Goal: Transaction & Acquisition: Purchase product/service

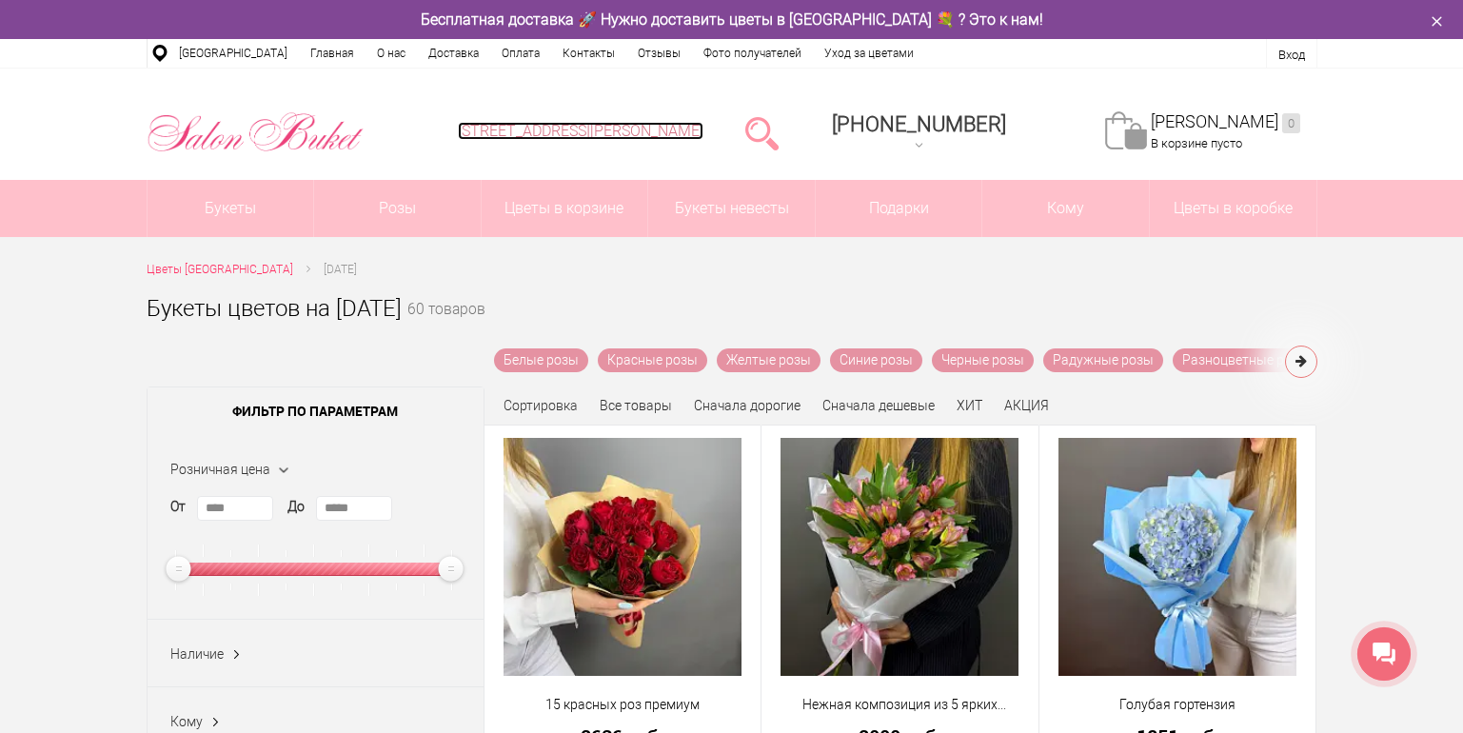
click at [533, 132] on link "[STREET_ADDRESS][PERSON_NAME]" at bounding box center [581, 131] width 246 height 18
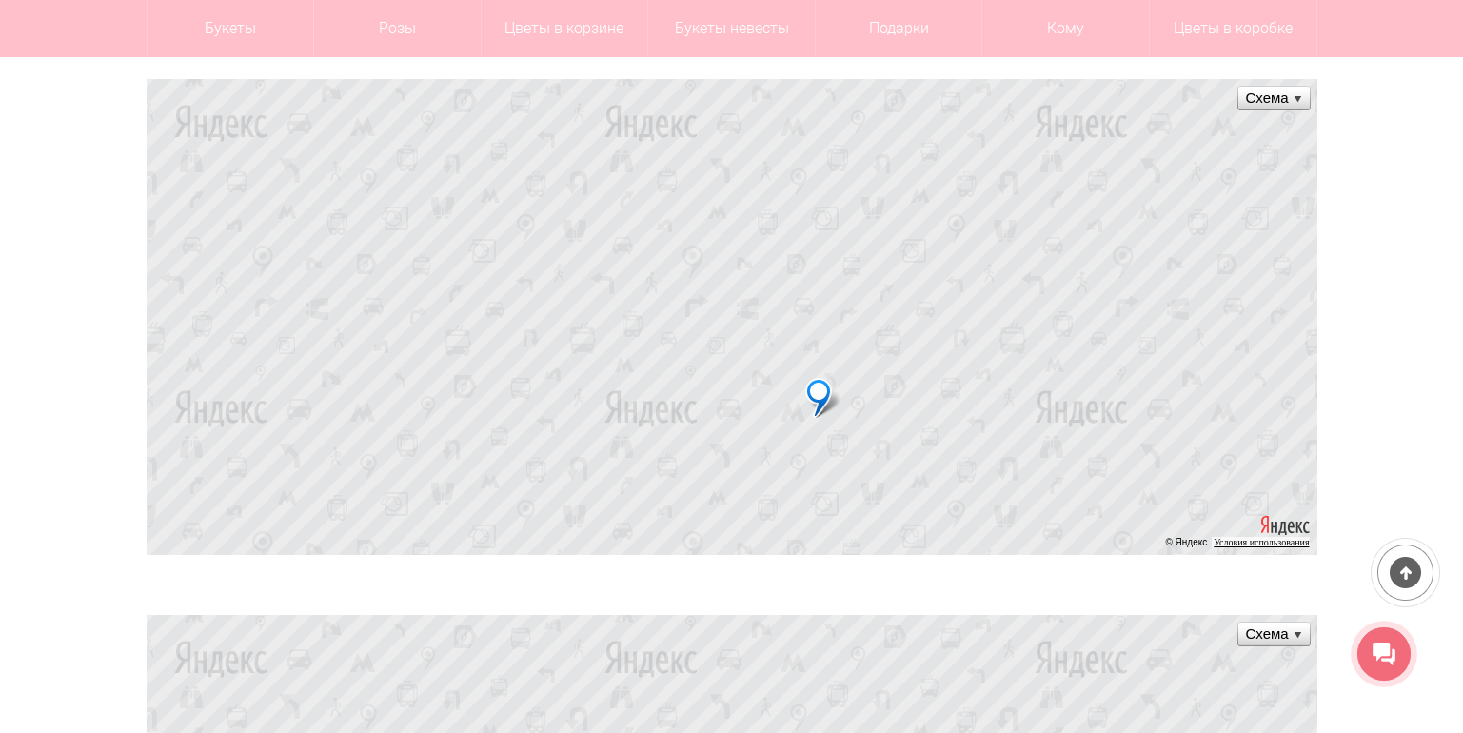
scroll to position [652, 0]
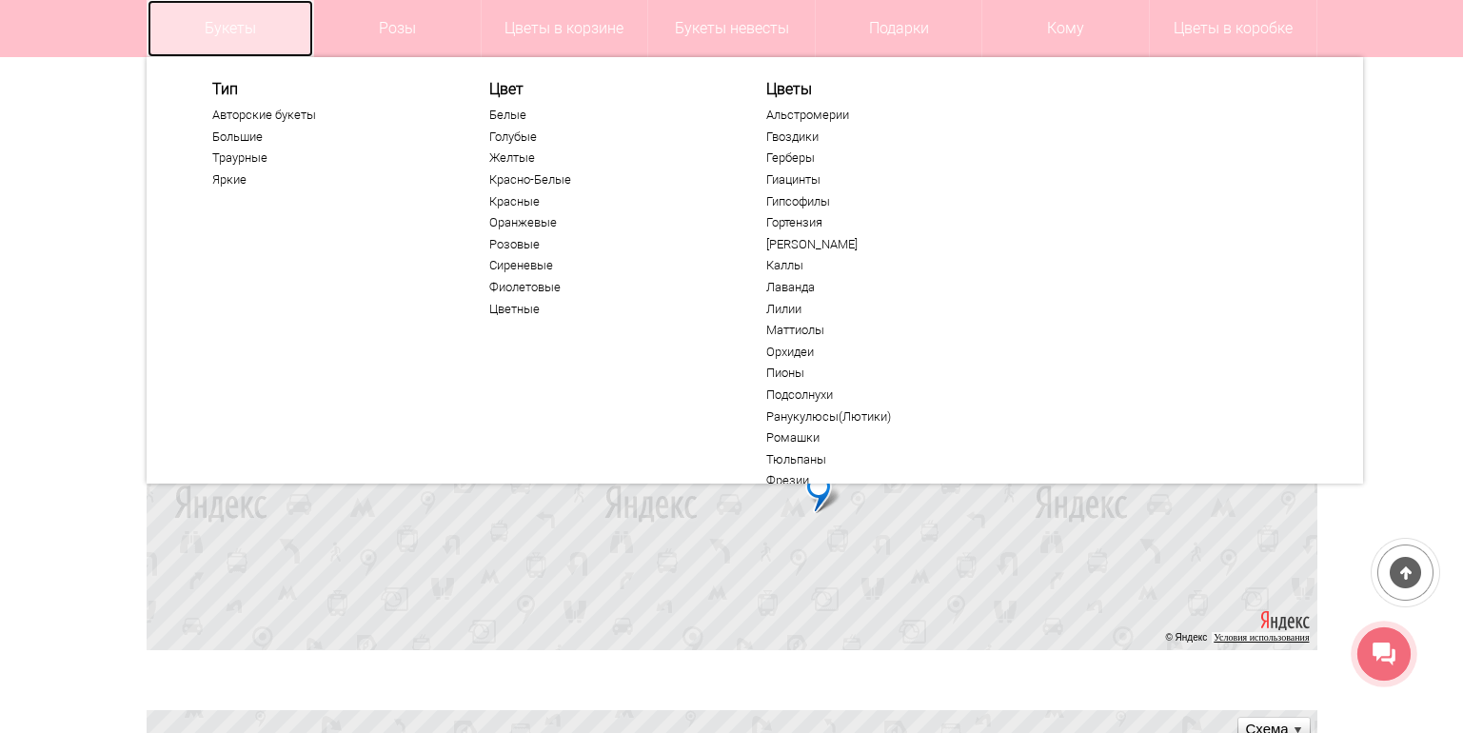
click at [208, 7] on link "Букеты" at bounding box center [231, 28] width 167 height 57
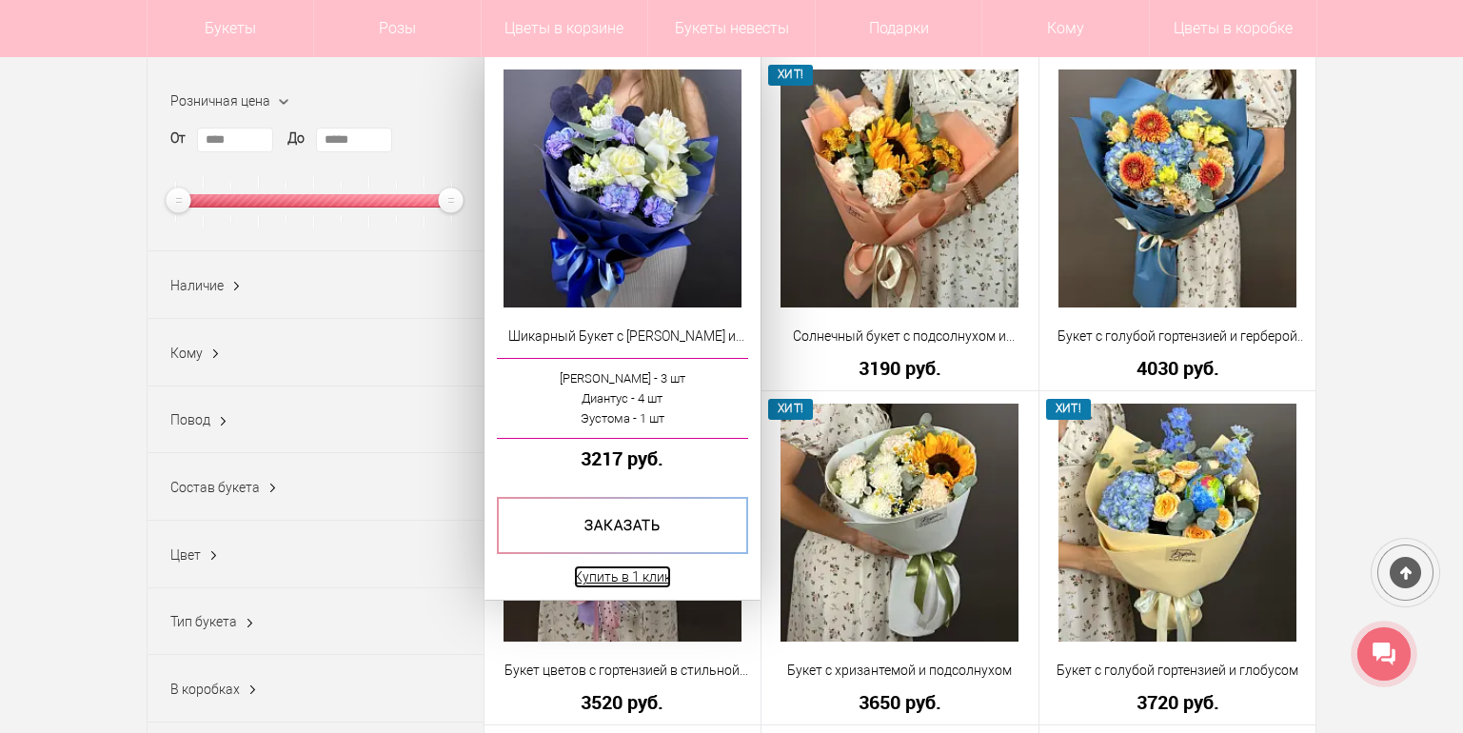
click at [628, 577] on link "Купить в 1 клик" at bounding box center [622, 576] width 97 height 23
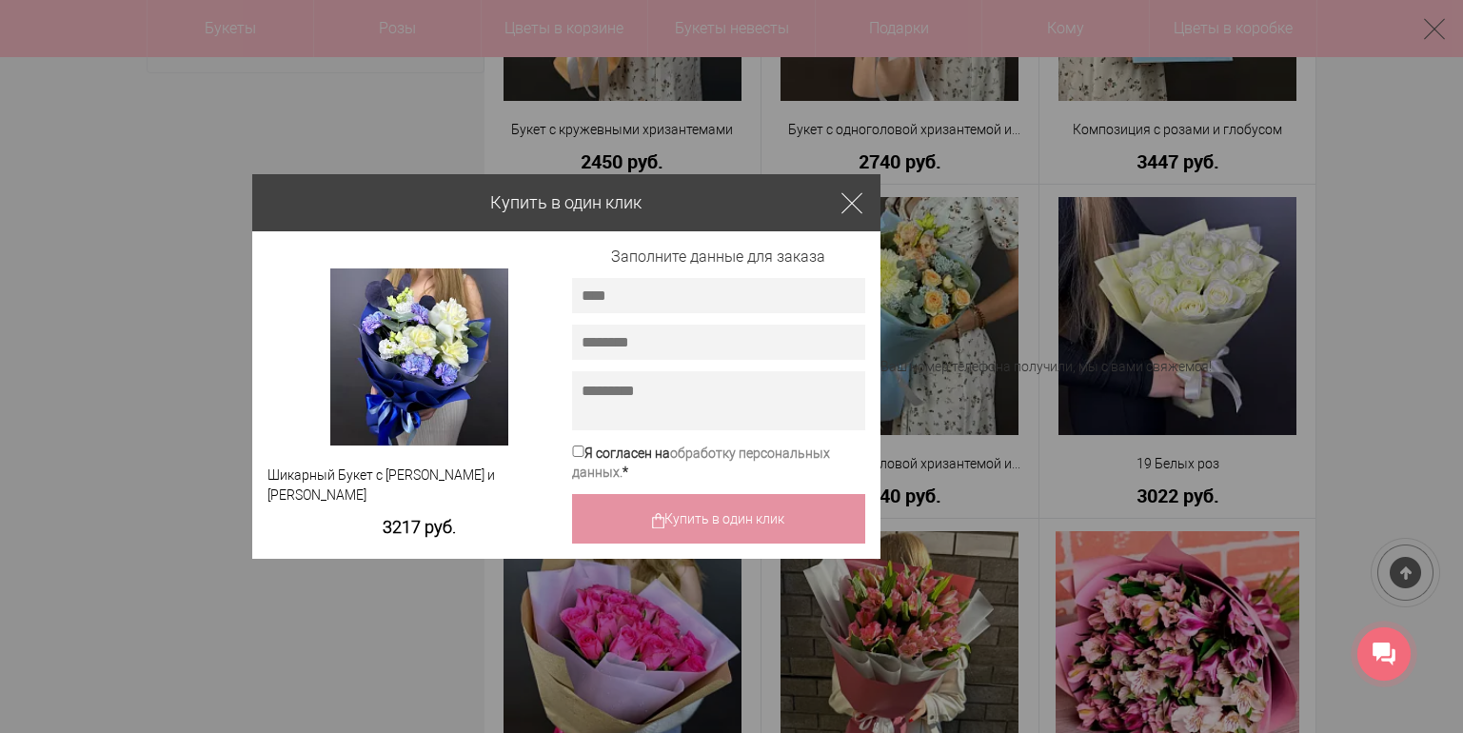
scroll to position [739, 0]
